Goal: Information Seeking & Learning: Learn about a topic

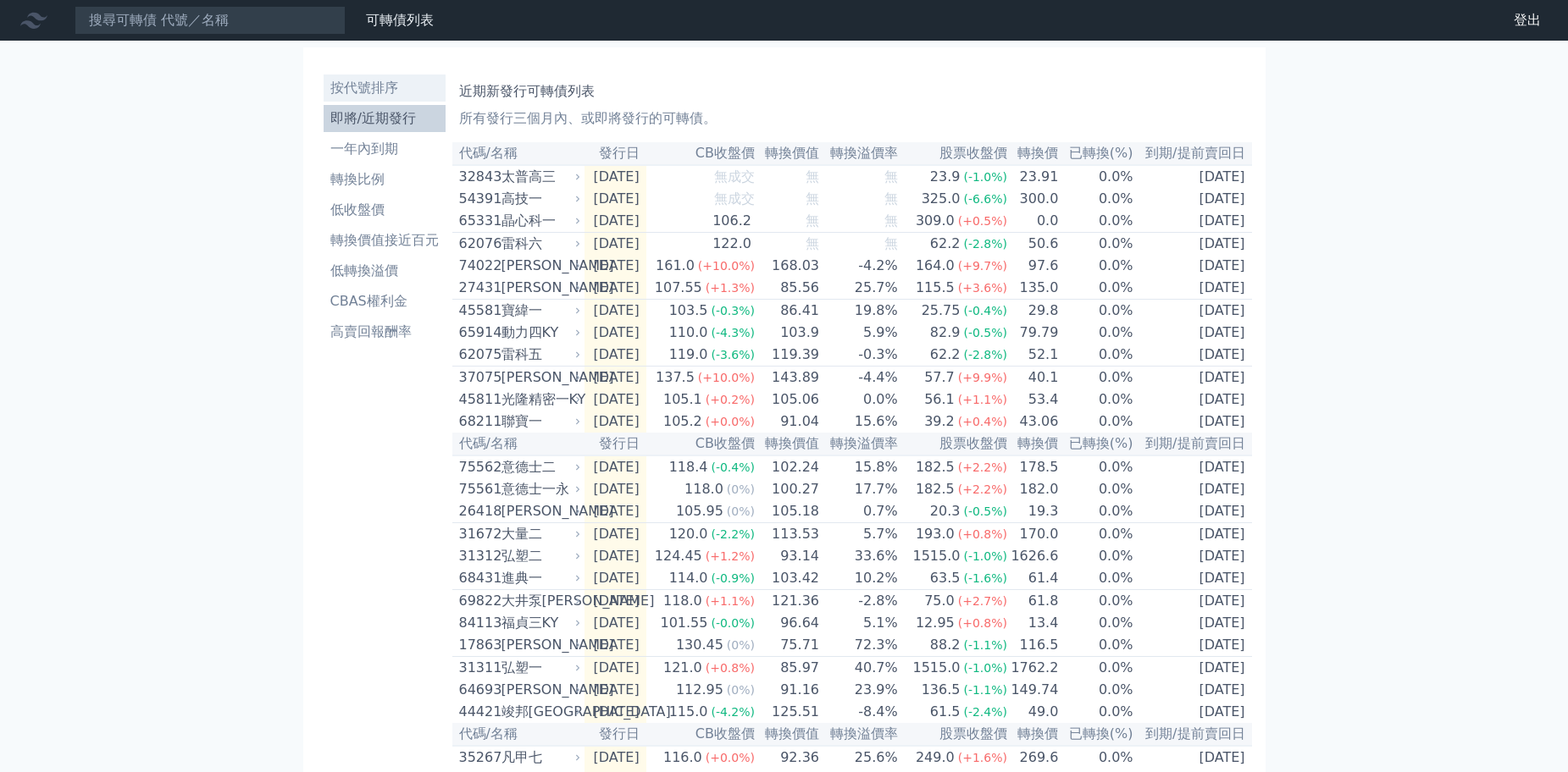
click at [386, 88] on li "按代號排序" at bounding box center [384, 88] width 122 height 20
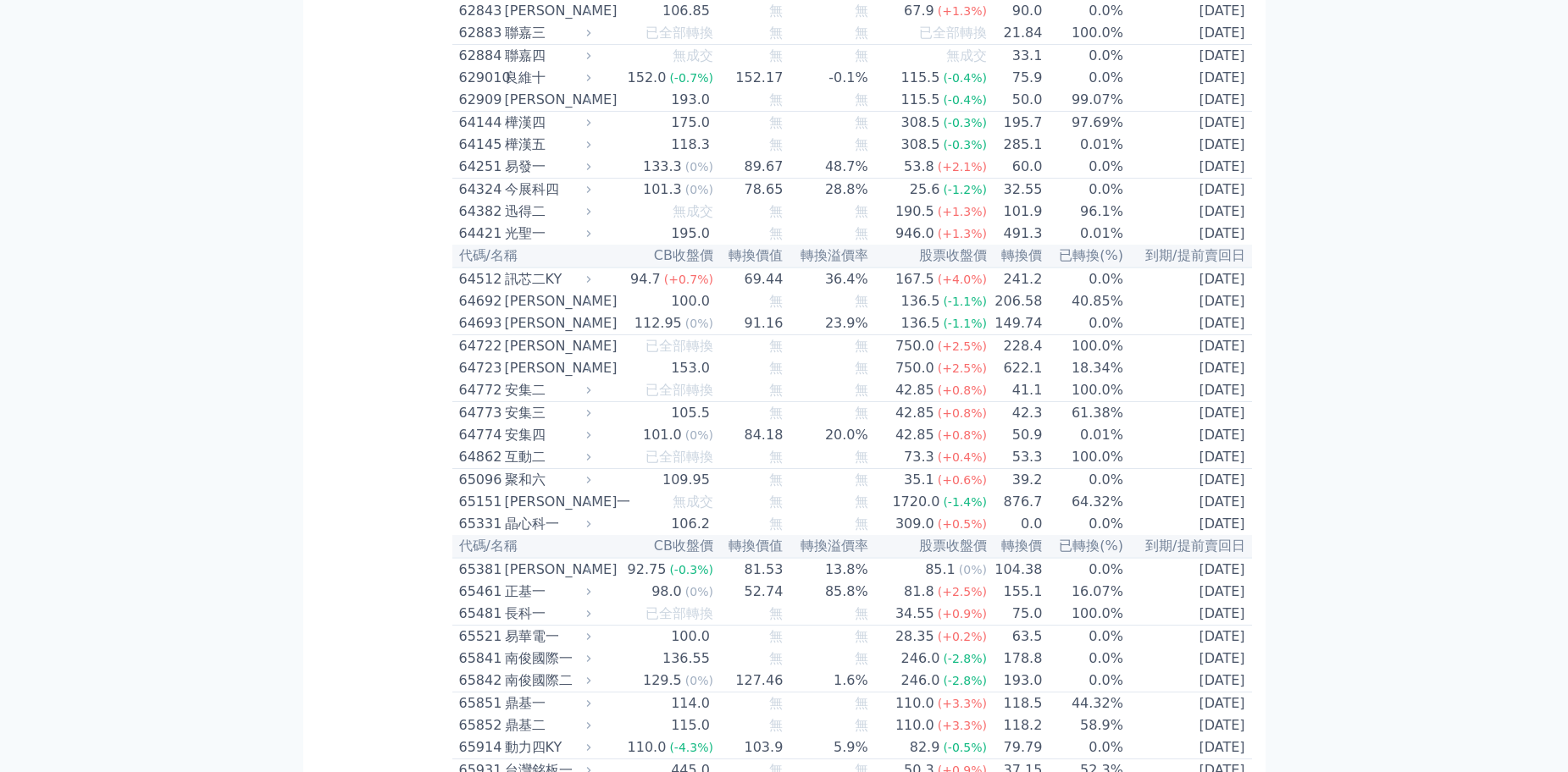
scroll to position [7285, 0]
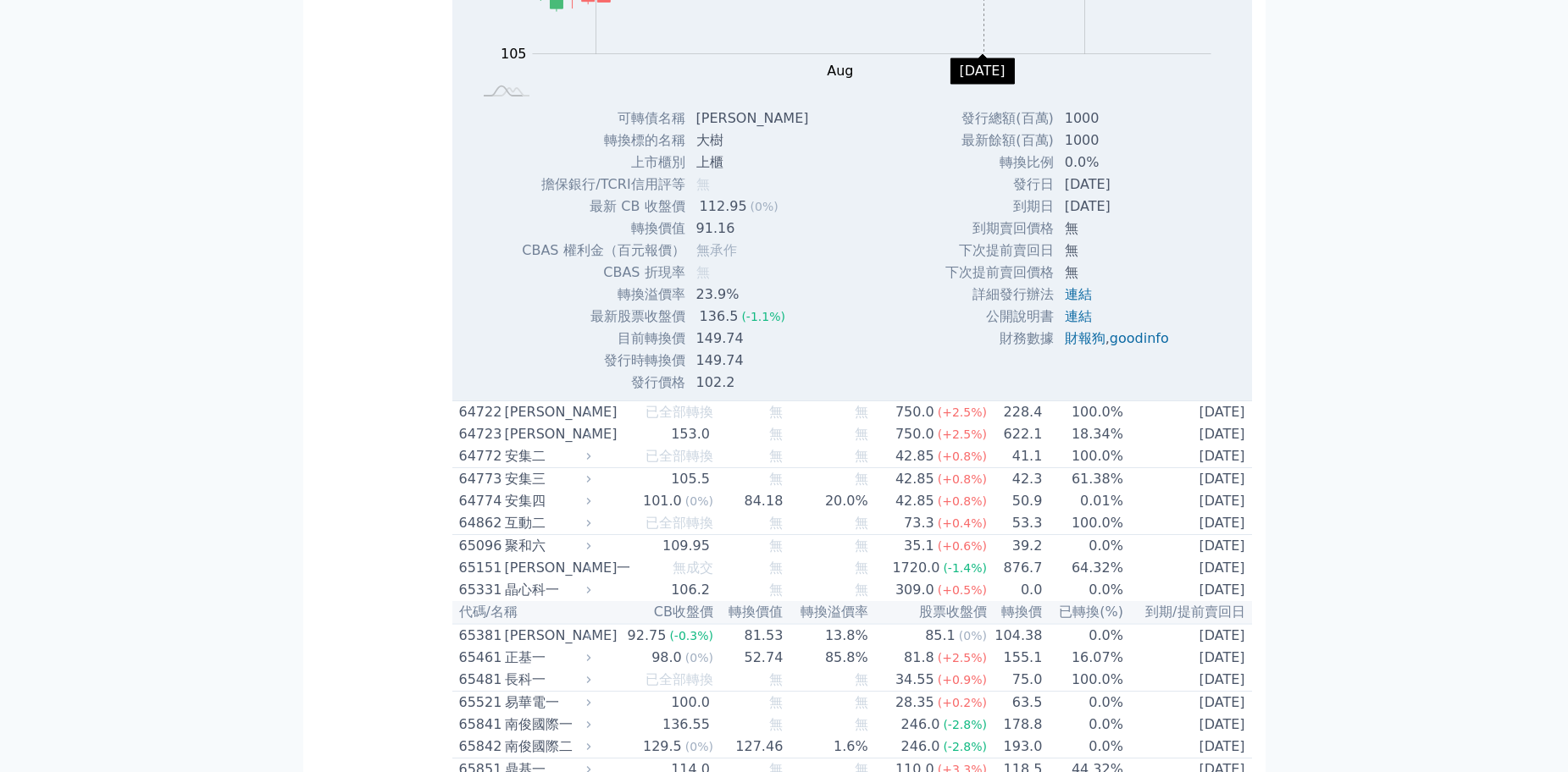
scroll to position [7454, 0]
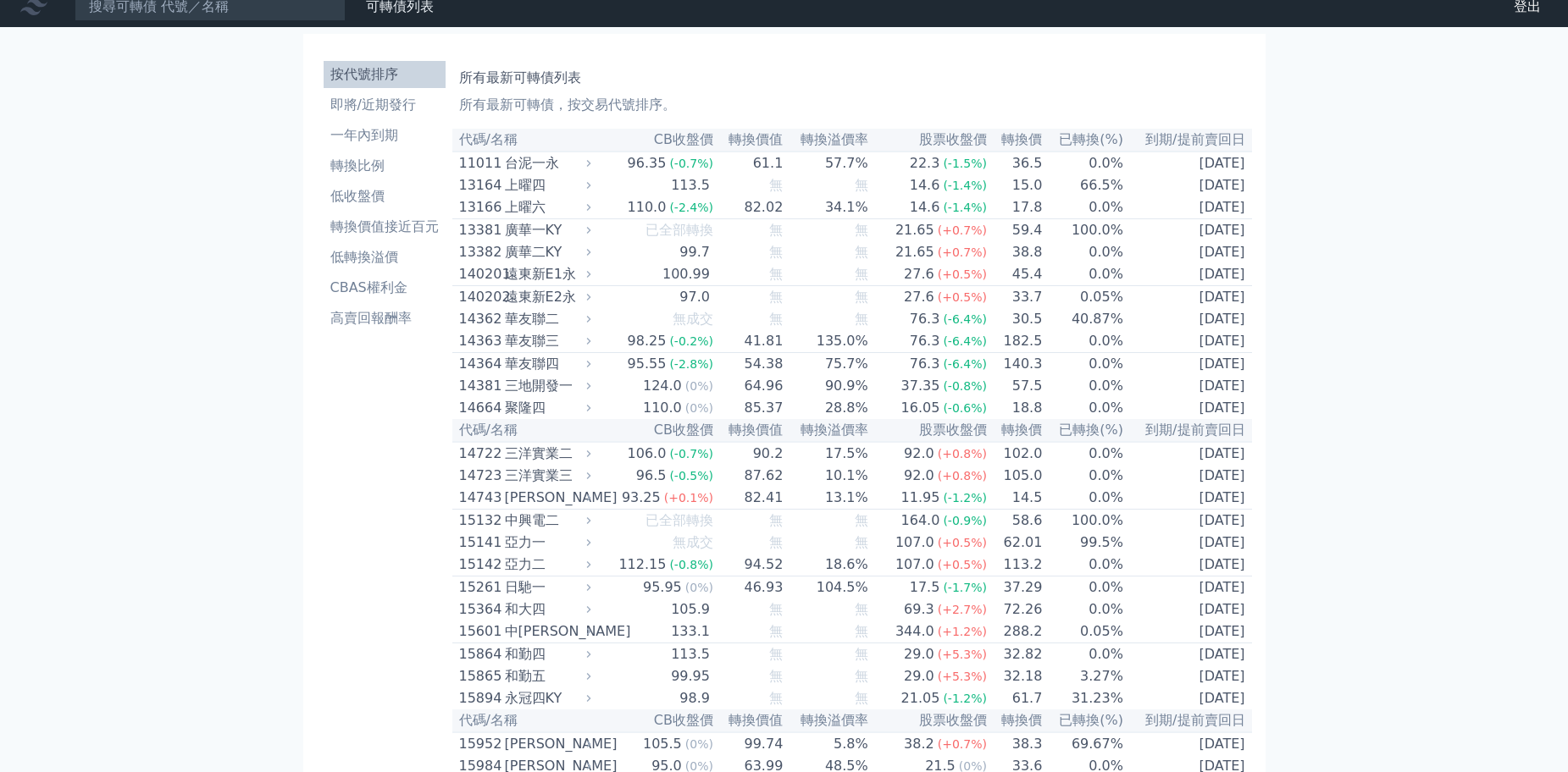
scroll to position [0, 0]
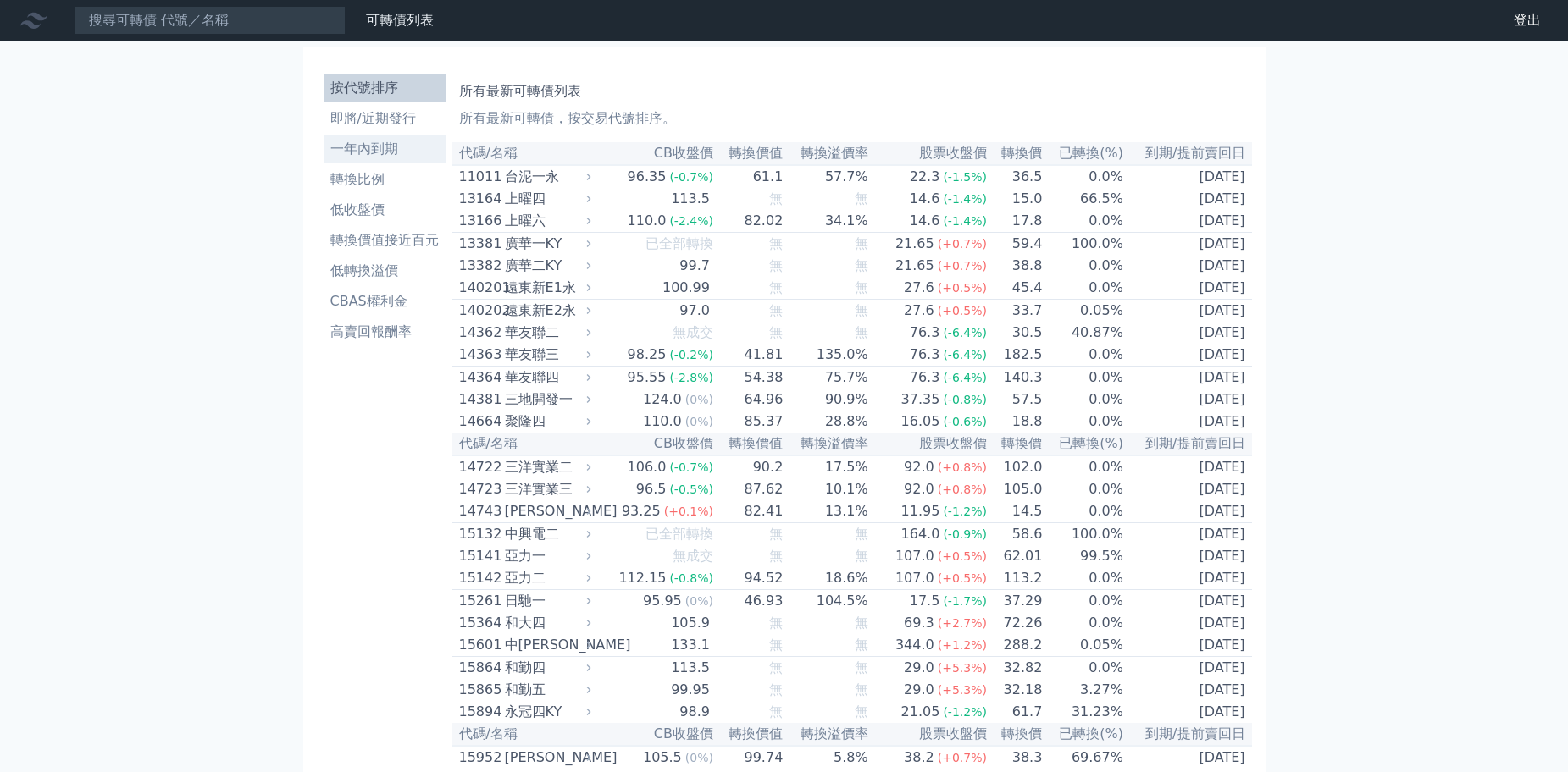
click at [395, 146] on li "一年內到期" at bounding box center [384, 149] width 122 height 20
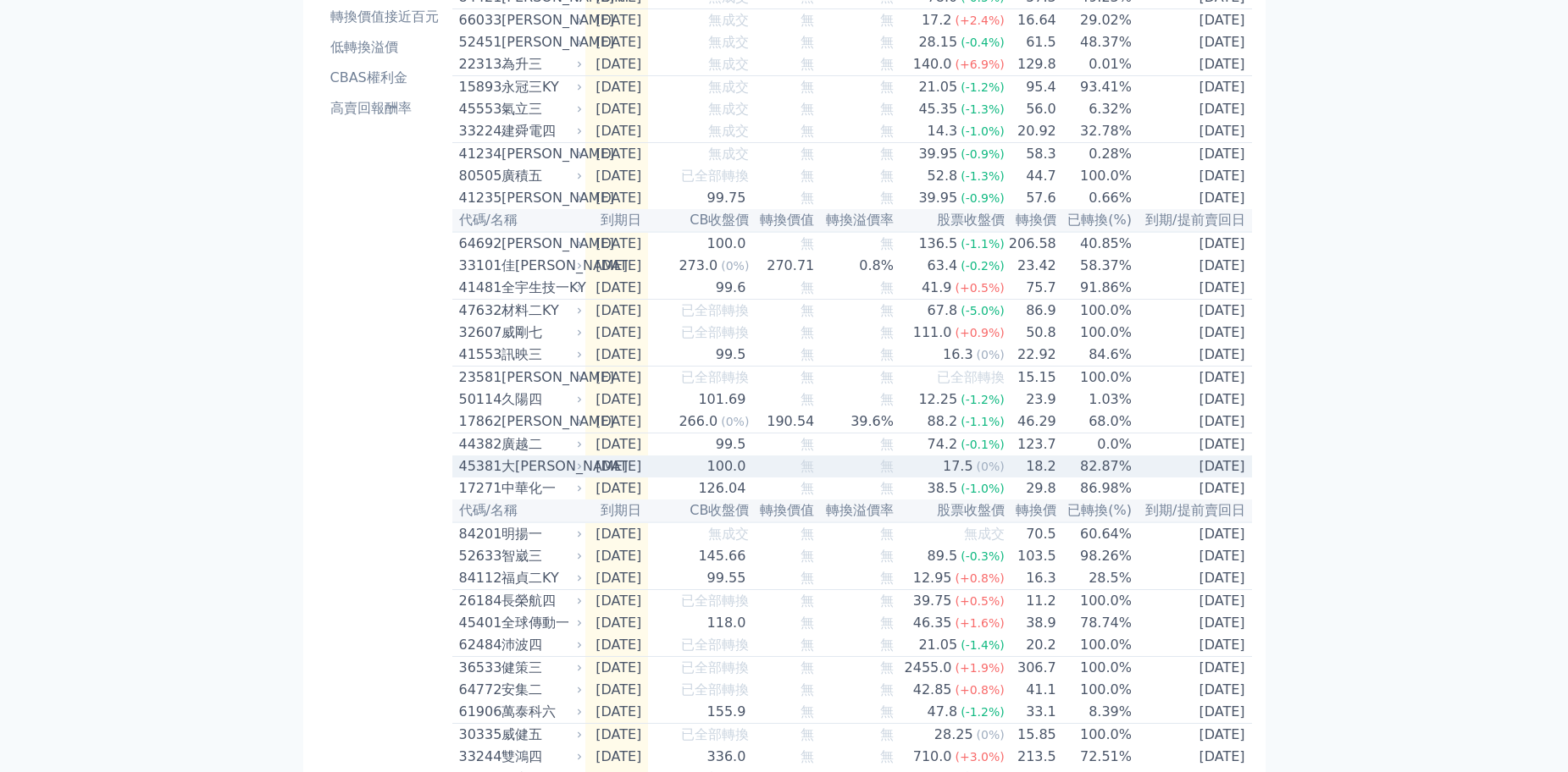
scroll to position [254, 0]
